Goal: Transaction & Acquisition: Obtain resource

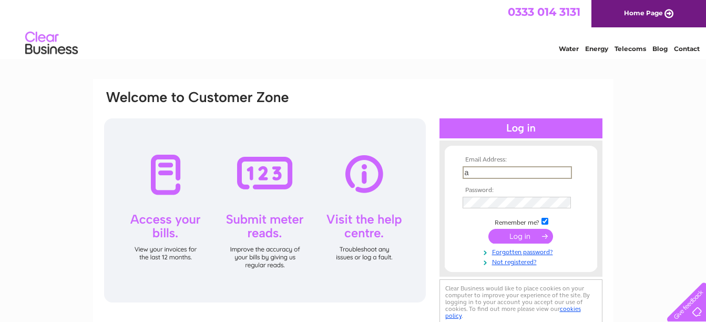
type input "admin@lewtrenchard.devon.sch.uk"
drag, startPoint x: 466, startPoint y: 173, endPoint x: 695, endPoint y: 190, distance: 230.0
click at [681, 199] on div "Email Address: admin@lewtrenchard.devon.sch.uk Password:" at bounding box center [353, 316] width 706 height 474
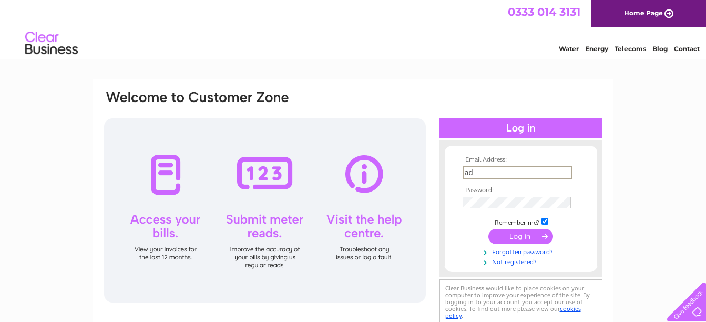
type input "admin@lewtrenchard.devon.sch.uk"
click at [489, 229] on input "submit" at bounding box center [521, 236] width 65 height 15
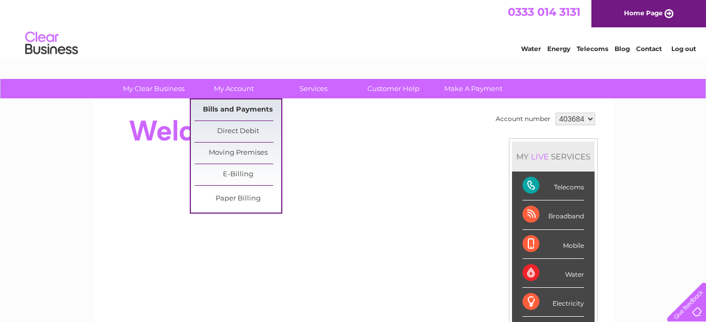
click at [245, 106] on link "Bills and Payments" at bounding box center [238, 109] width 87 height 21
click at [242, 107] on link "Bills and Payments" at bounding box center [238, 109] width 87 height 21
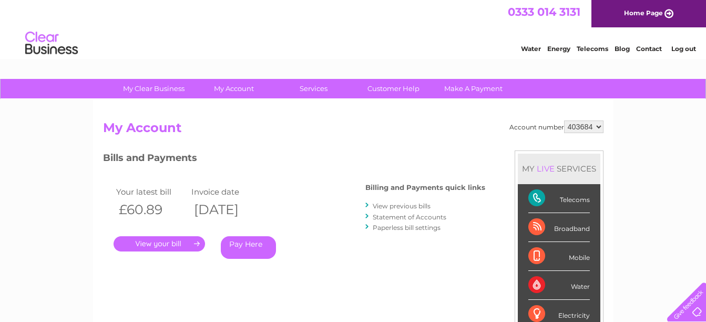
click at [185, 240] on link "." at bounding box center [160, 243] width 92 height 15
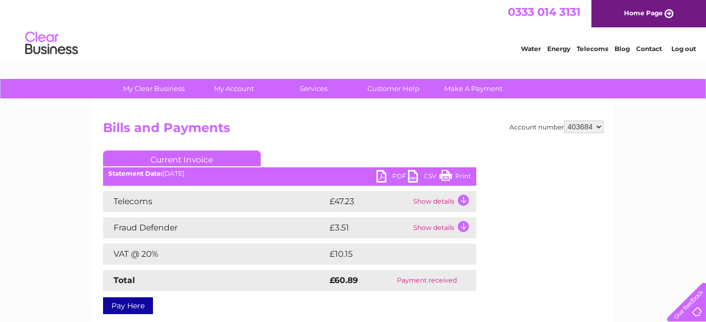
click at [392, 180] on link "PDF" at bounding box center [393, 177] width 32 height 15
